Goal: Task Accomplishment & Management: Use online tool/utility

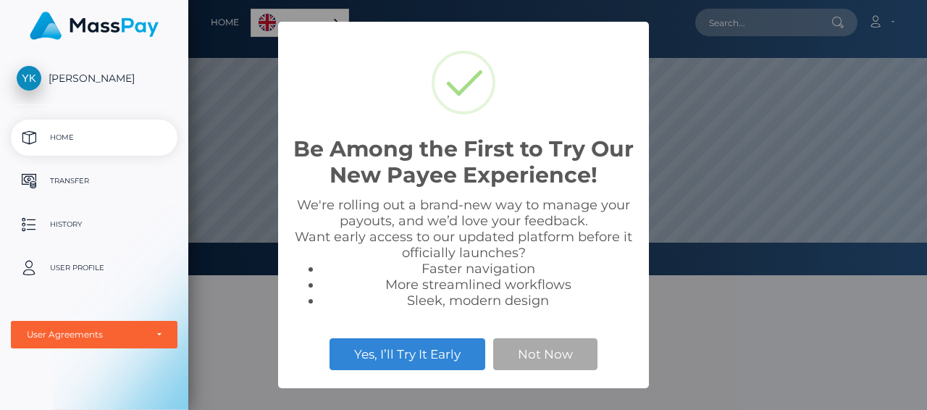
scroll to position [275, 739]
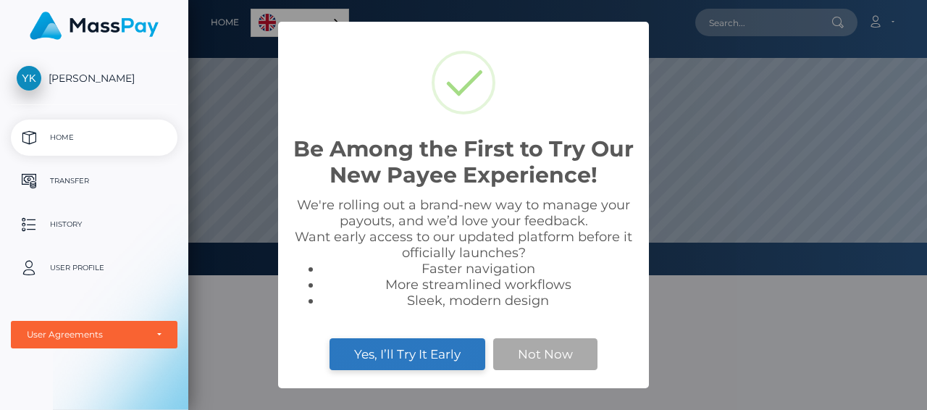
click at [443, 356] on button "Yes, I’ll Try It Early" at bounding box center [407, 354] width 156 height 32
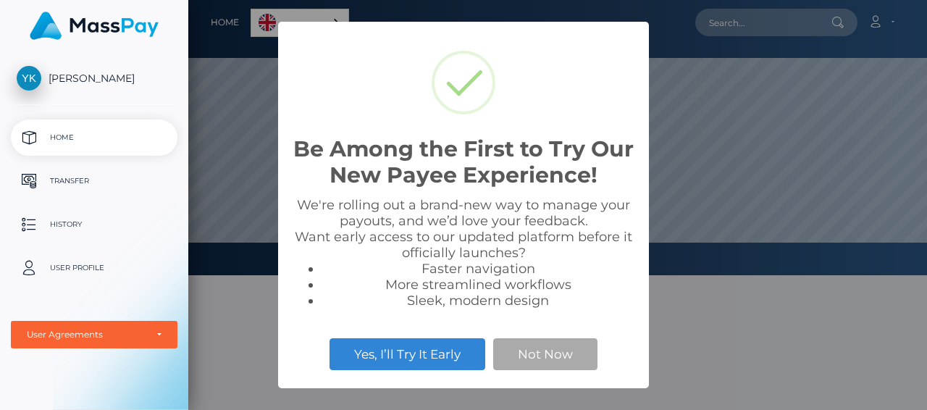
scroll to position [275, 739]
click at [531, 353] on button "Not Now" at bounding box center [545, 354] width 104 height 32
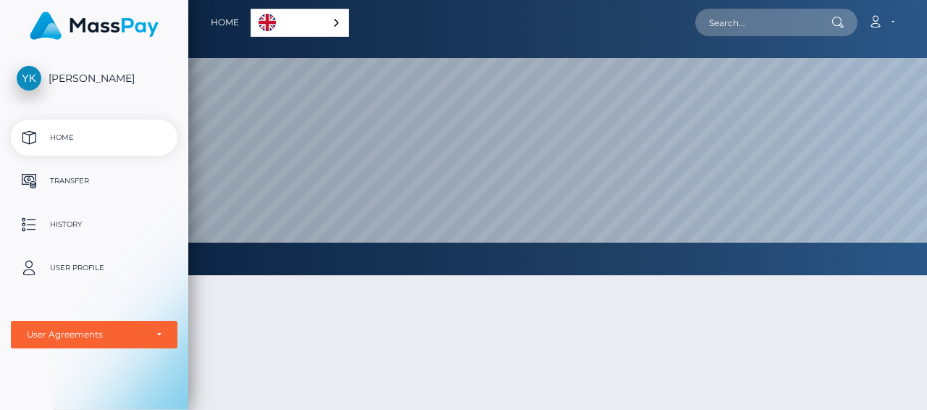
click at [274, 23] on img "Language" at bounding box center [266, 22] width 17 height 17
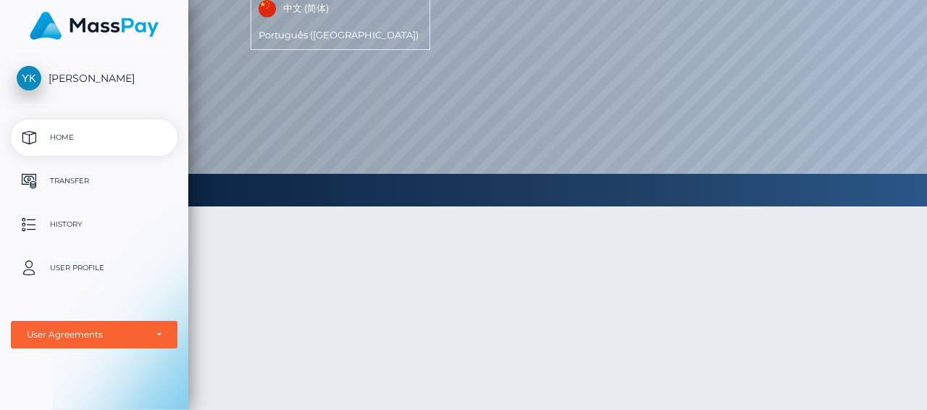
scroll to position [0, 0]
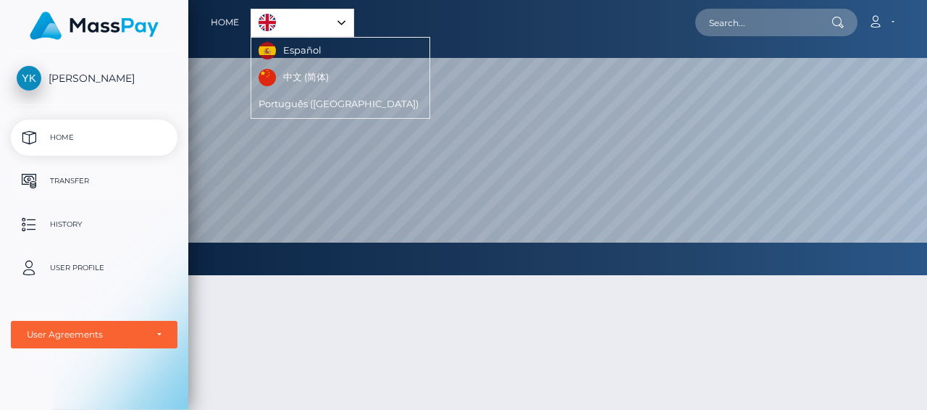
click at [75, 180] on p "Transfer" at bounding box center [94, 181] width 155 height 22
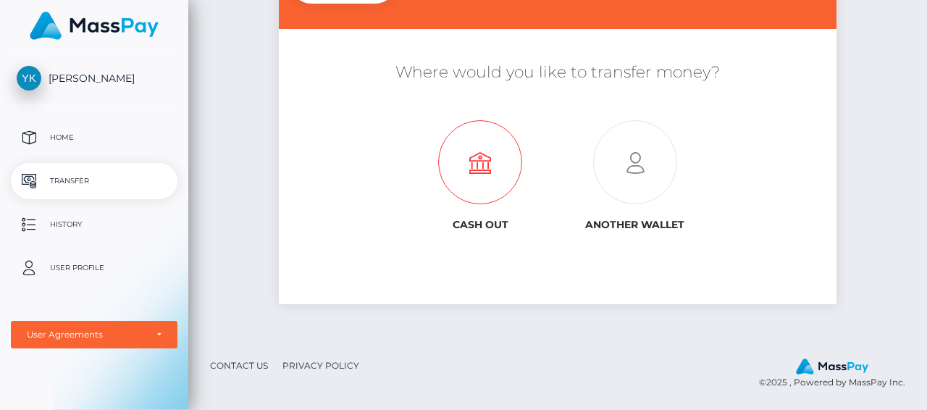
scroll to position [209, 0]
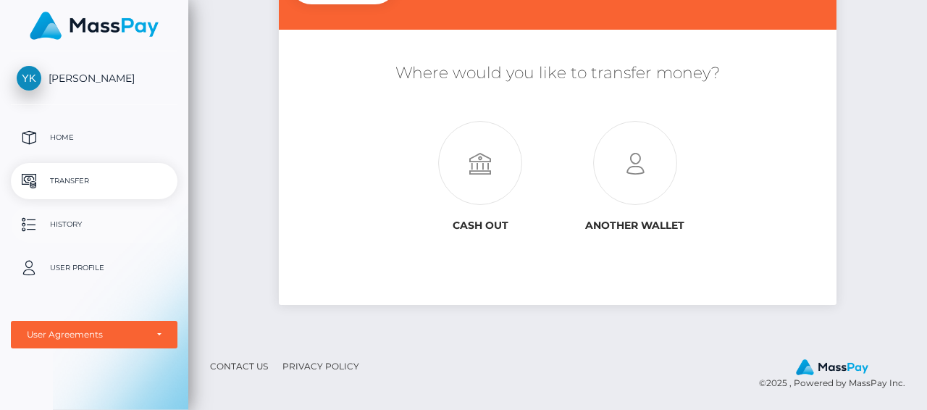
click at [72, 219] on p "History" at bounding box center [94, 225] width 155 height 22
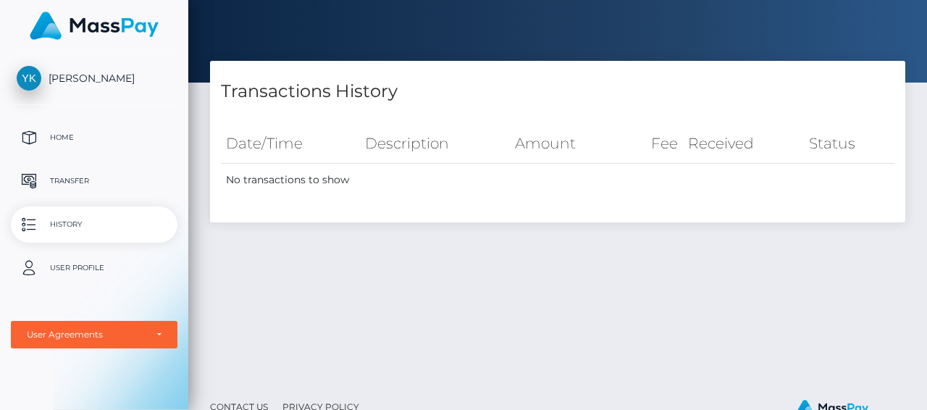
scroll to position [106, 0]
